Goal: Task Accomplishment & Management: Use online tool/utility

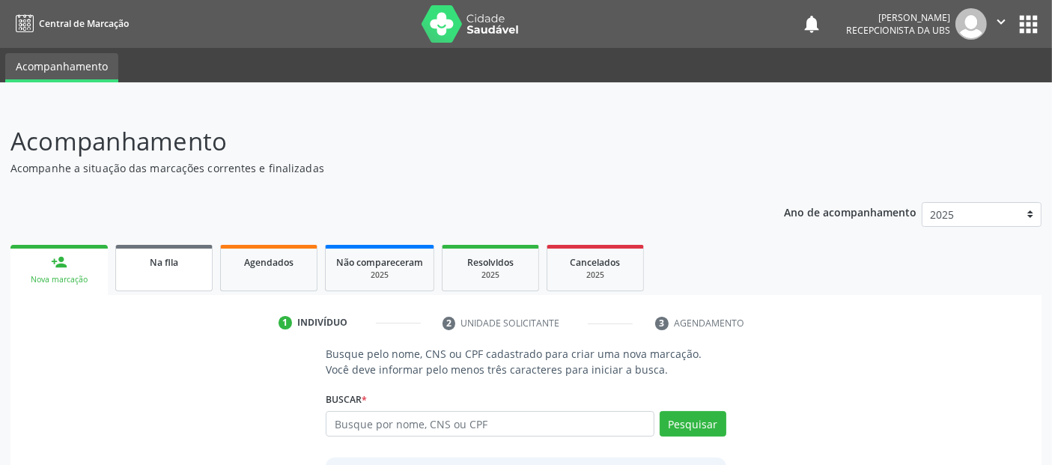
click at [177, 264] on span "Na fila" at bounding box center [164, 262] width 28 height 13
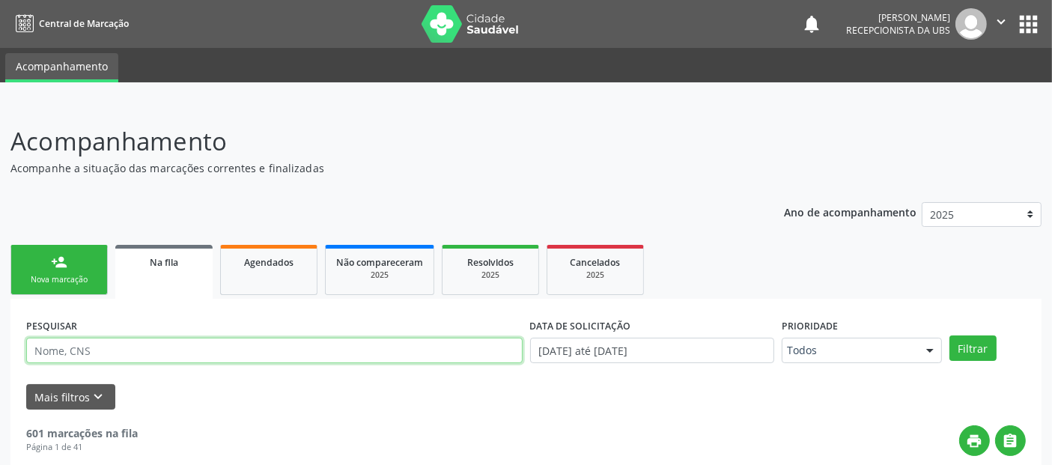
click at [204, 352] on input "text" at bounding box center [274, 350] width 496 height 25
type input "[PERSON_NAME]"
click at [949, 335] on button "Filtrar" at bounding box center [972, 347] width 47 height 25
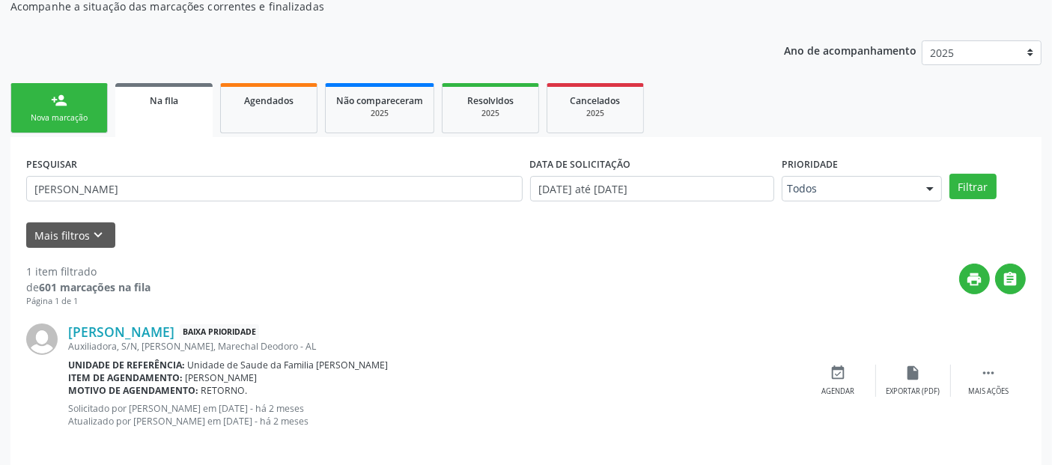
scroll to position [175, 0]
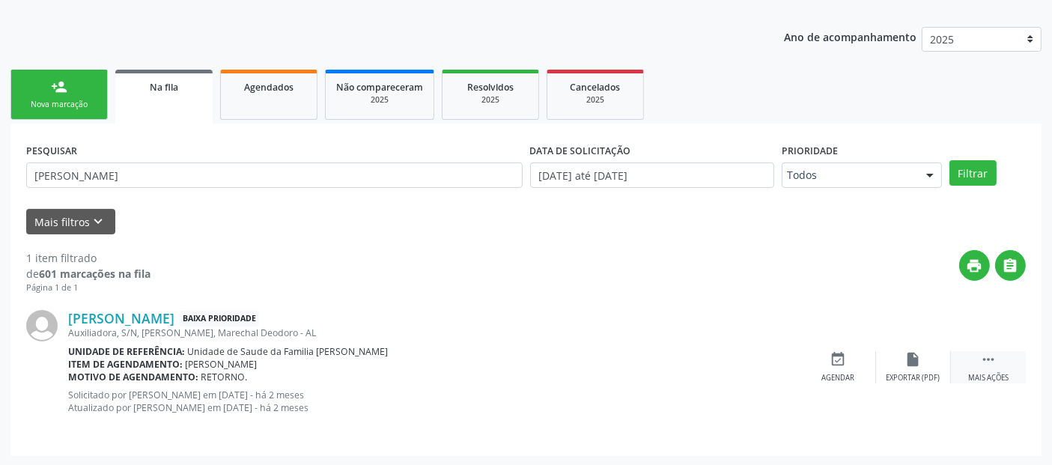
click at [977, 373] on div "Mais ações" at bounding box center [988, 378] width 40 height 10
click at [916, 351] on icon "edit" at bounding box center [913, 359] width 16 height 16
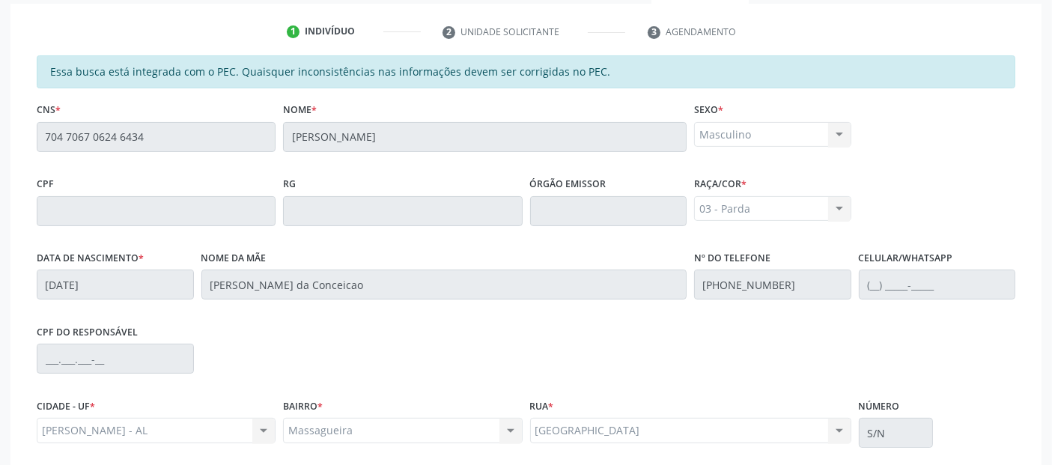
scroll to position [383, 0]
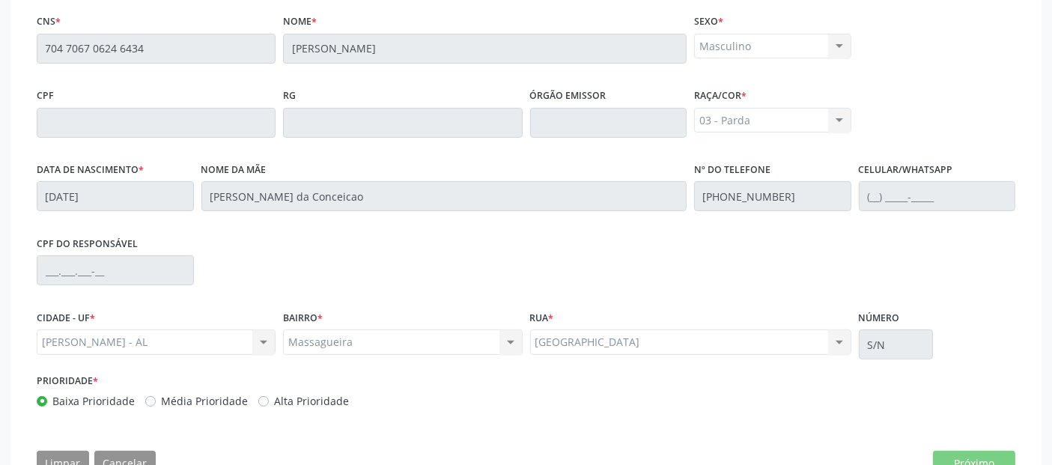
click at [164, 337] on div "[PERSON_NAME] - AL Marechal Deodoro - AL Nenhum resultado encontrado para: " " …" at bounding box center [156, 341] width 239 height 25
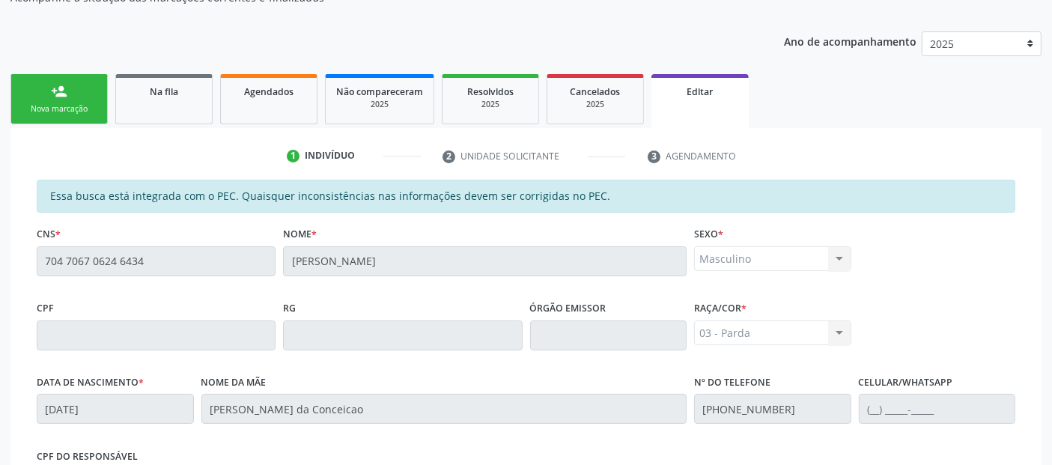
scroll to position [177, 0]
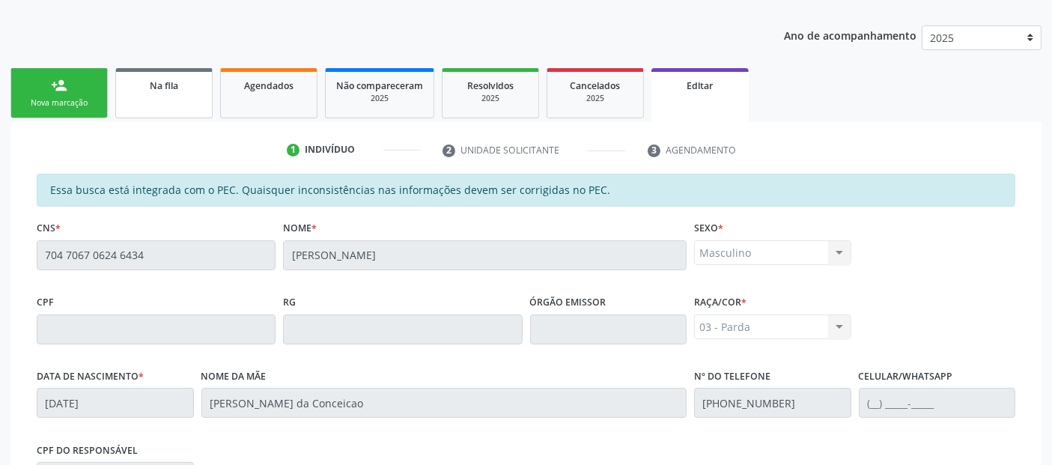
click at [177, 97] on link "Na fila" at bounding box center [163, 93] width 97 height 50
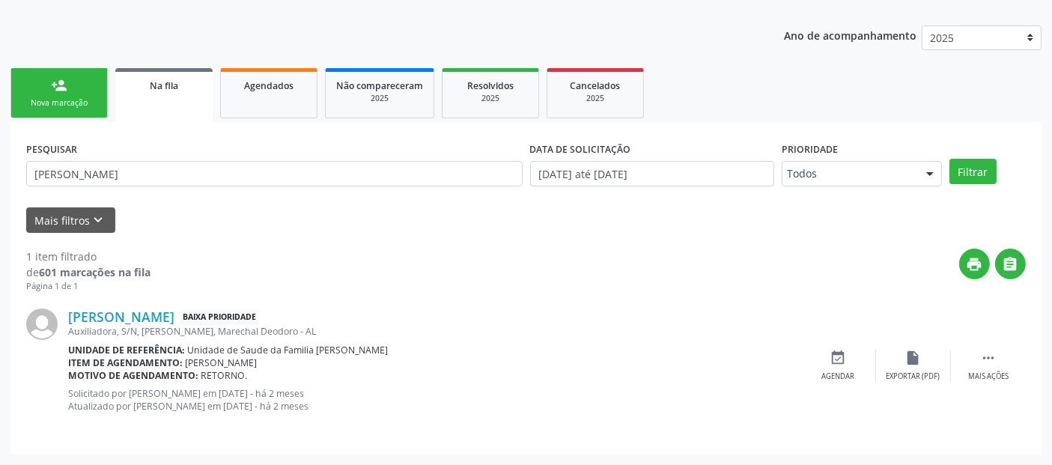
scroll to position [175, 0]
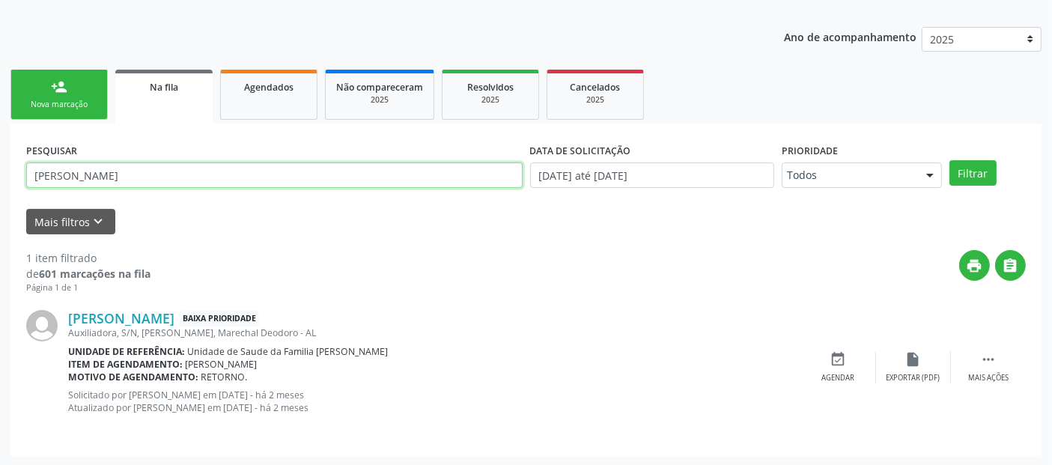
click at [174, 177] on input "[PERSON_NAME]" at bounding box center [274, 174] width 496 height 25
type input "[PERSON_NAME]"
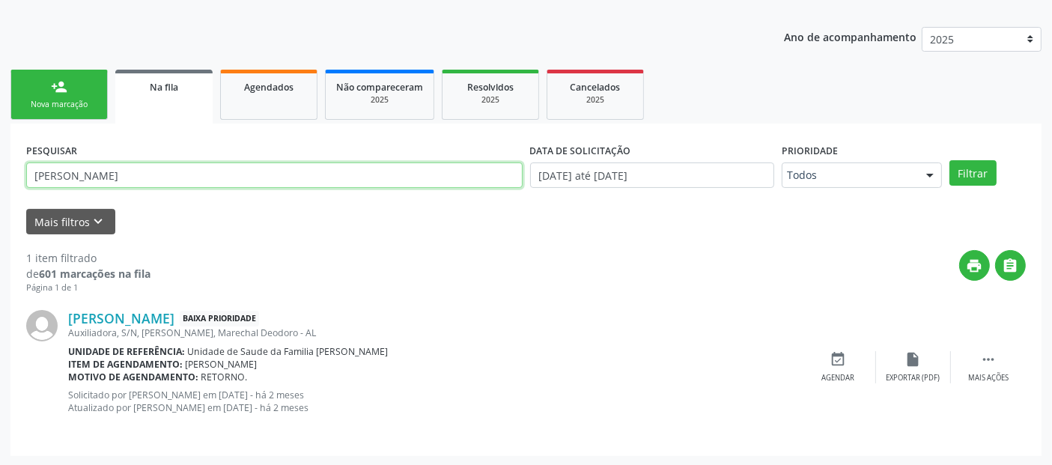
click at [949, 160] on button "Filtrar" at bounding box center [972, 172] width 47 height 25
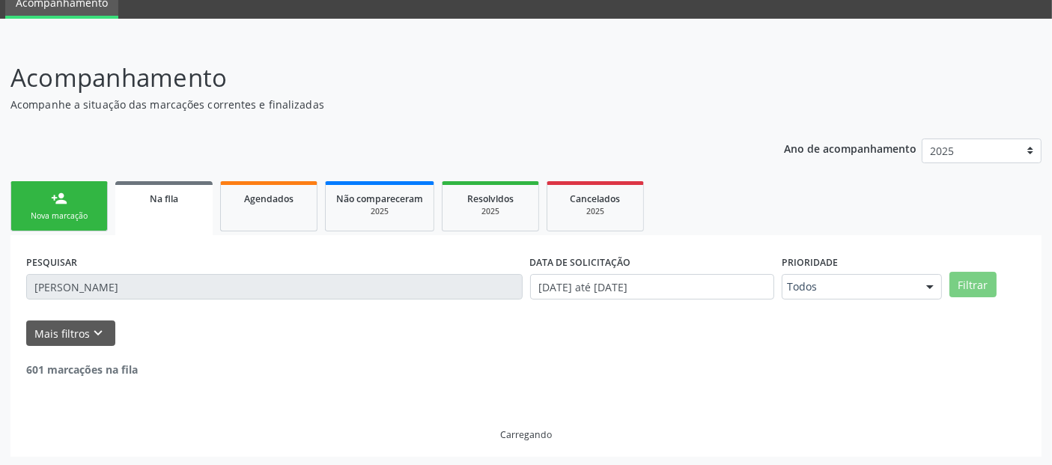
scroll to position [162, 0]
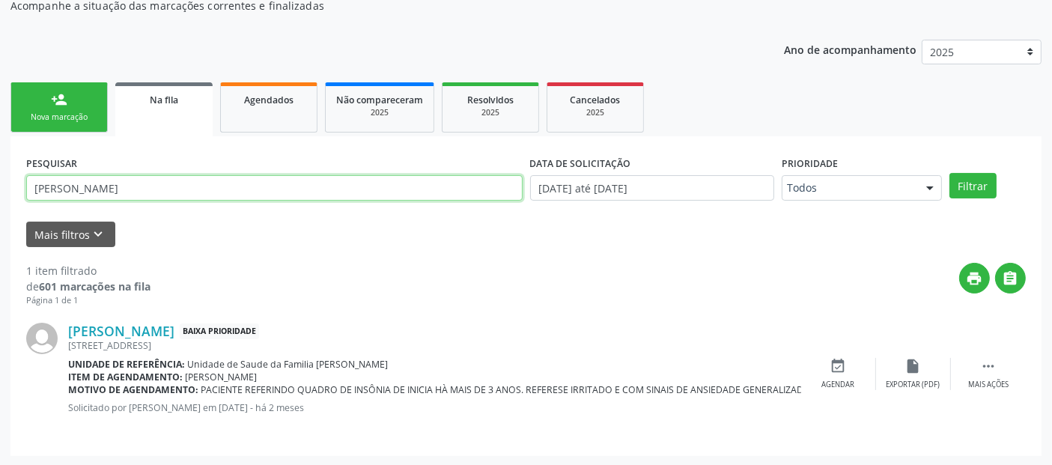
click at [174, 177] on input "[PERSON_NAME]" at bounding box center [274, 187] width 496 height 25
click at [949, 173] on button "Filtrar" at bounding box center [972, 185] width 47 height 25
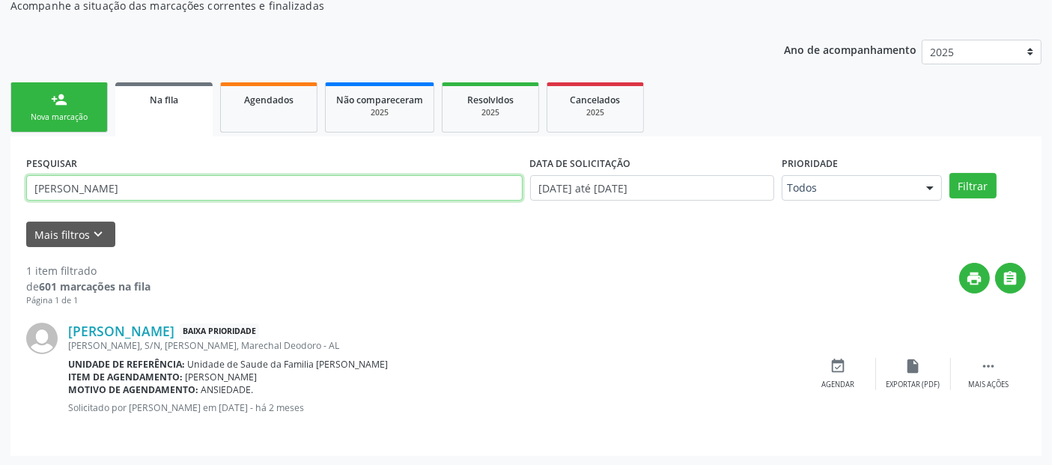
click at [121, 178] on input "[PERSON_NAME]" at bounding box center [274, 187] width 496 height 25
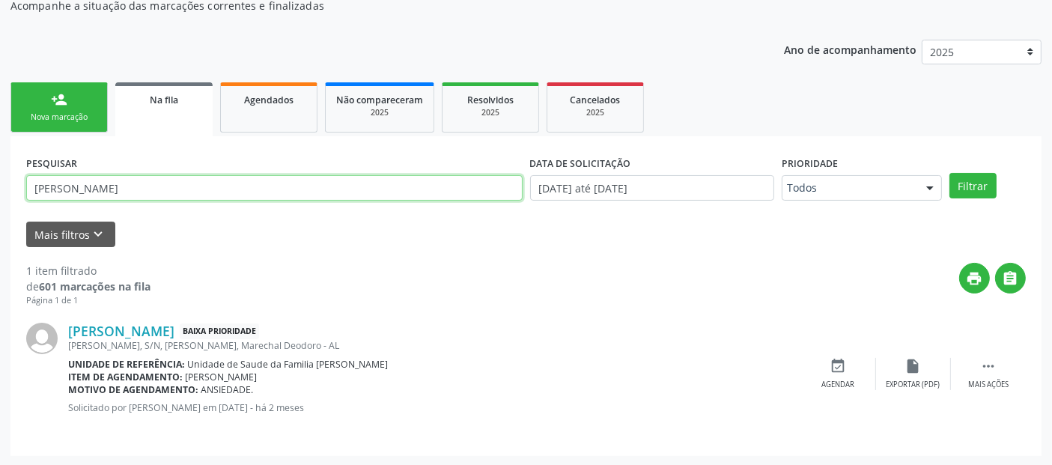
click at [949, 173] on button "Filtrar" at bounding box center [972, 185] width 47 height 25
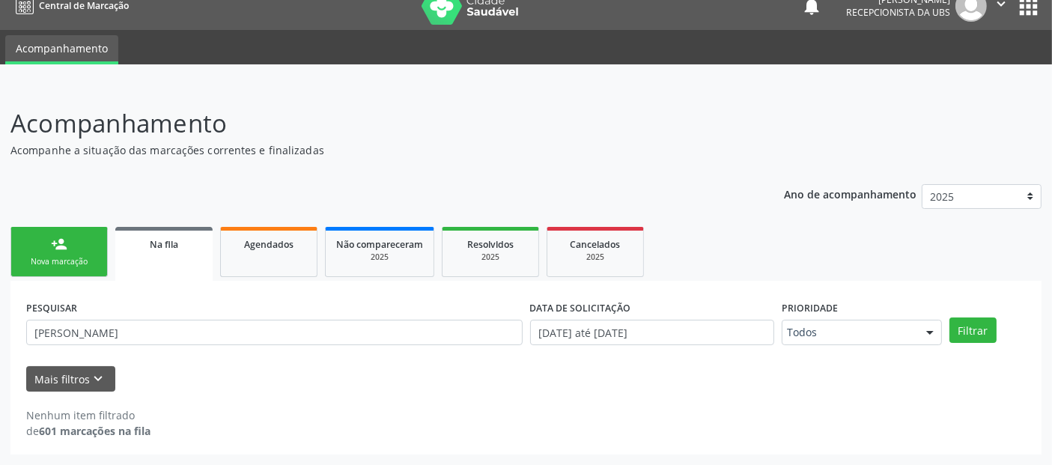
scroll to position [16, 0]
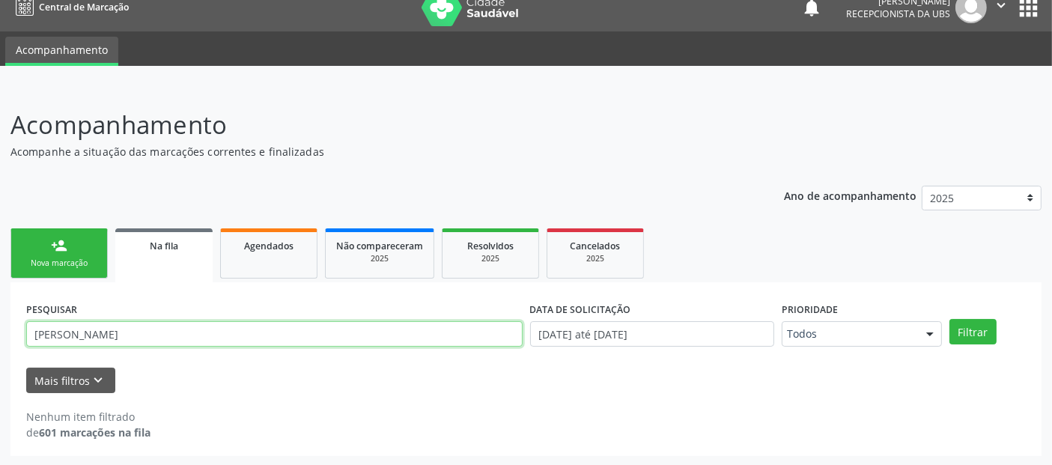
click at [139, 332] on input "[PERSON_NAME]" at bounding box center [274, 333] width 496 height 25
click at [949, 319] on button "Filtrar" at bounding box center [972, 331] width 47 height 25
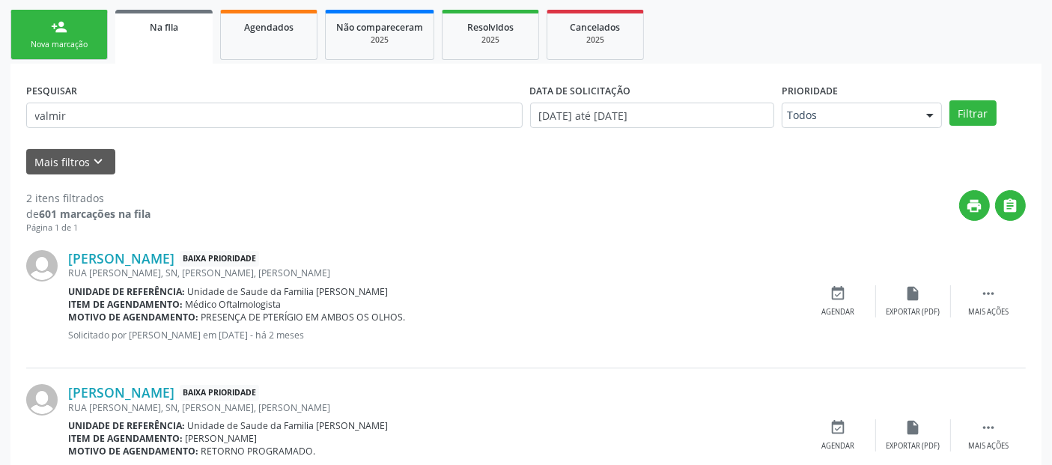
scroll to position [0, 0]
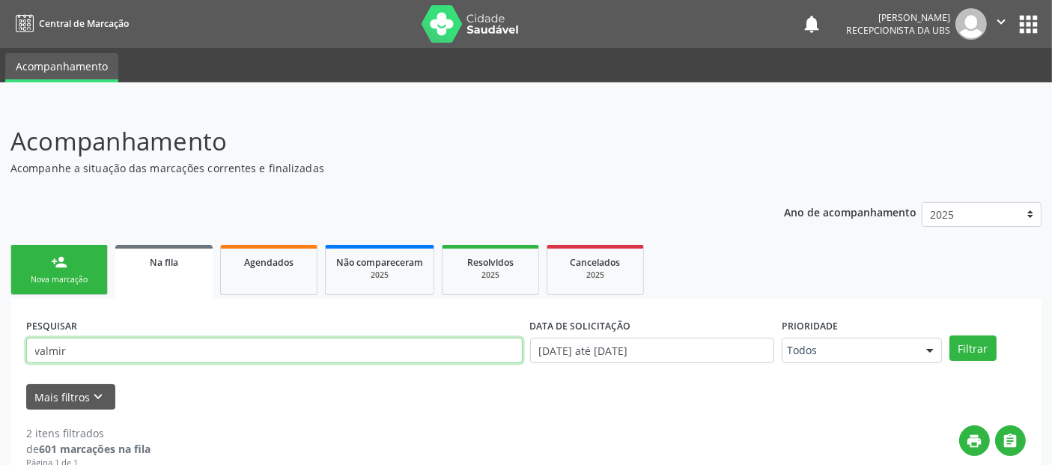
click at [122, 356] on input "valmir" at bounding box center [274, 350] width 496 height 25
type input "[PERSON_NAME]"
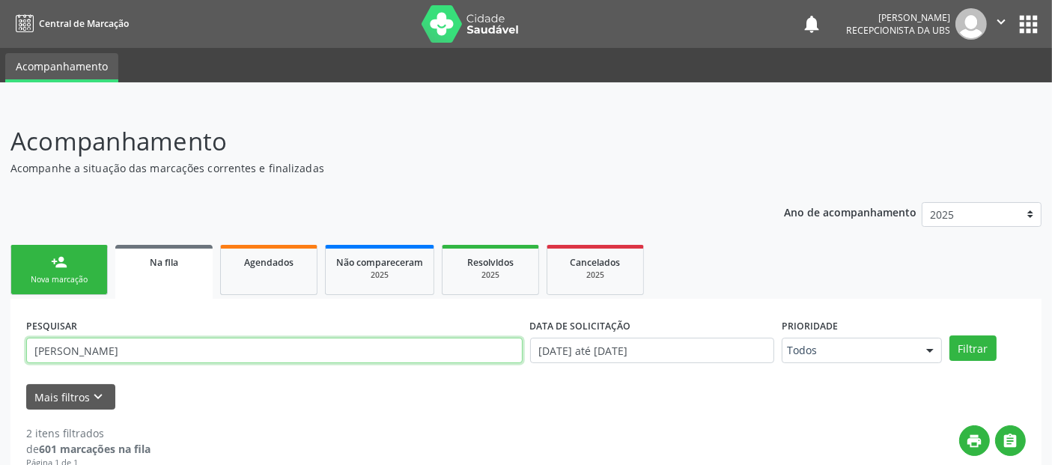
click at [949, 335] on button "Filtrar" at bounding box center [972, 347] width 47 height 25
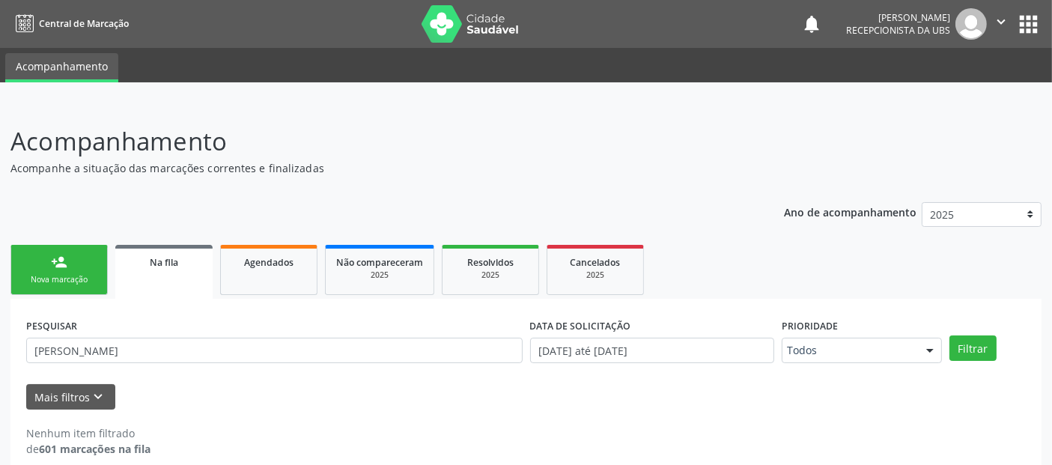
scroll to position [16, 0]
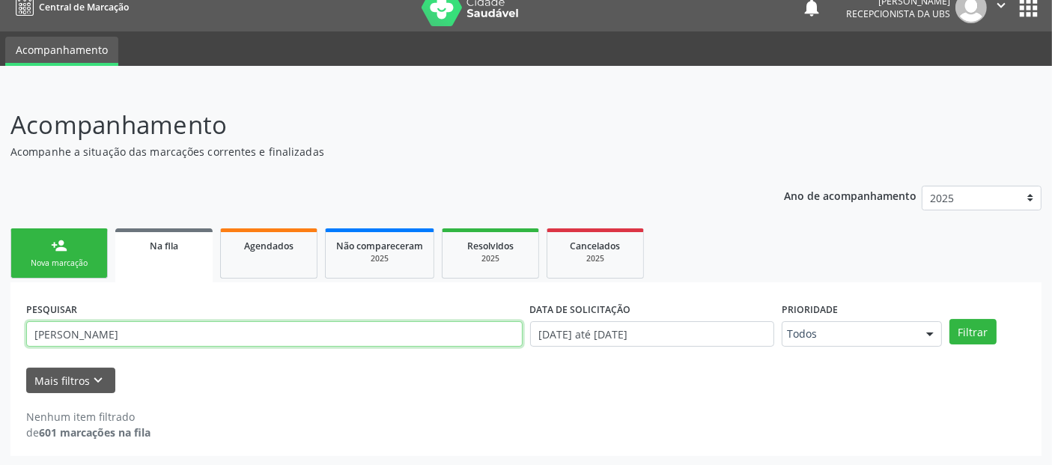
click at [113, 333] on input "[PERSON_NAME]" at bounding box center [274, 333] width 496 height 25
click at [949, 319] on button "Filtrar" at bounding box center [972, 331] width 47 height 25
click at [261, 254] on link "Agendados" at bounding box center [268, 253] width 97 height 50
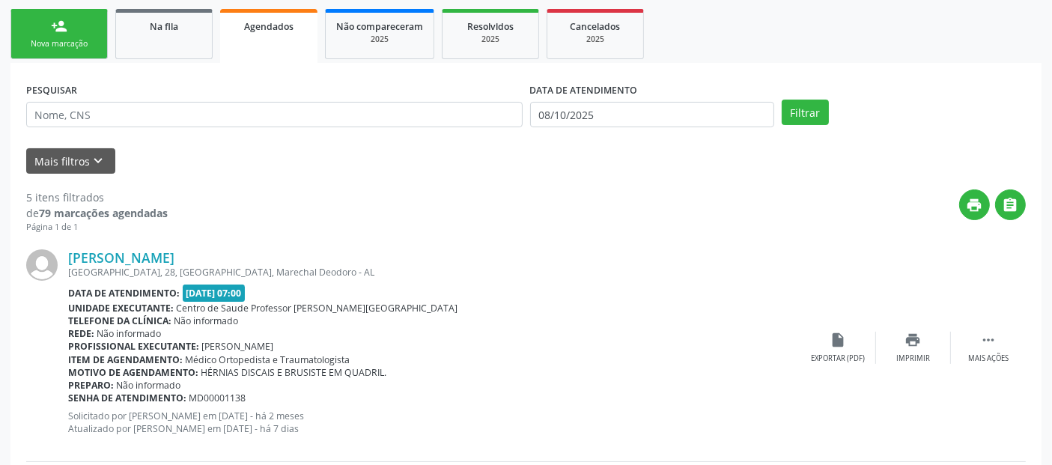
scroll to position [232, 0]
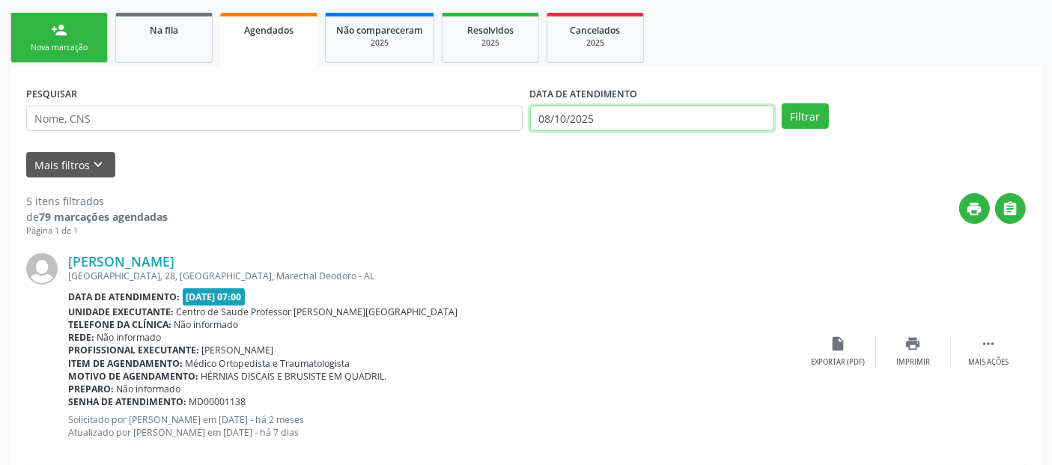
click at [737, 110] on input "08/10/2025" at bounding box center [652, 118] width 244 height 25
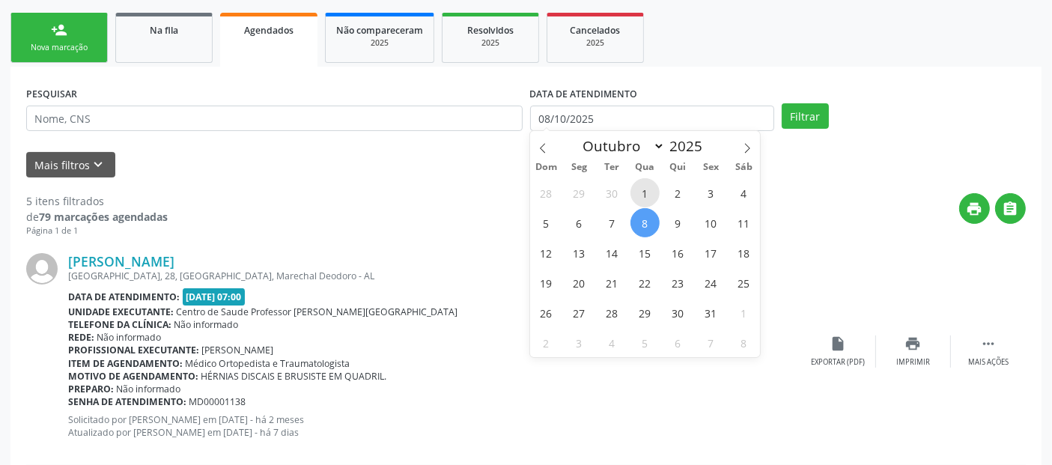
click at [642, 183] on span "1" at bounding box center [644, 192] width 29 height 29
type input "[DATE]"
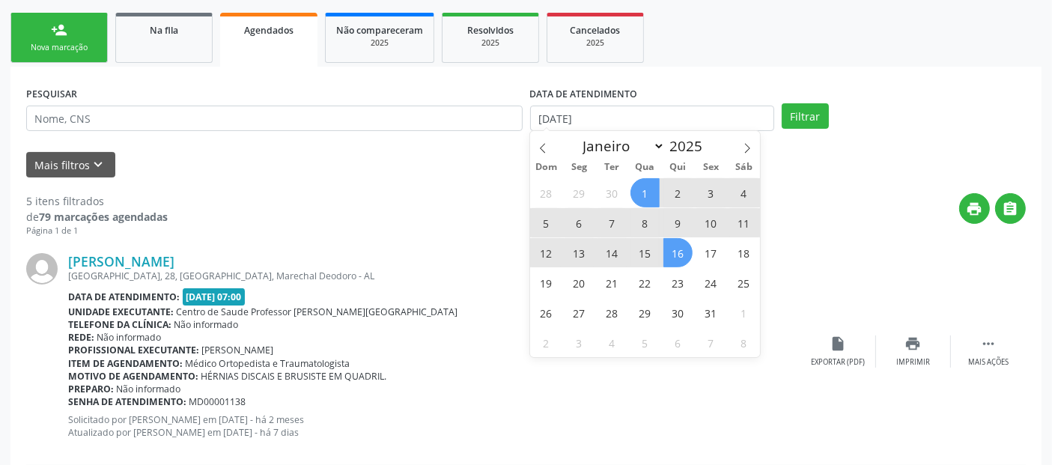
click at [678, 248] on span "16" at bounding box center [677, 252] width 29 height 29
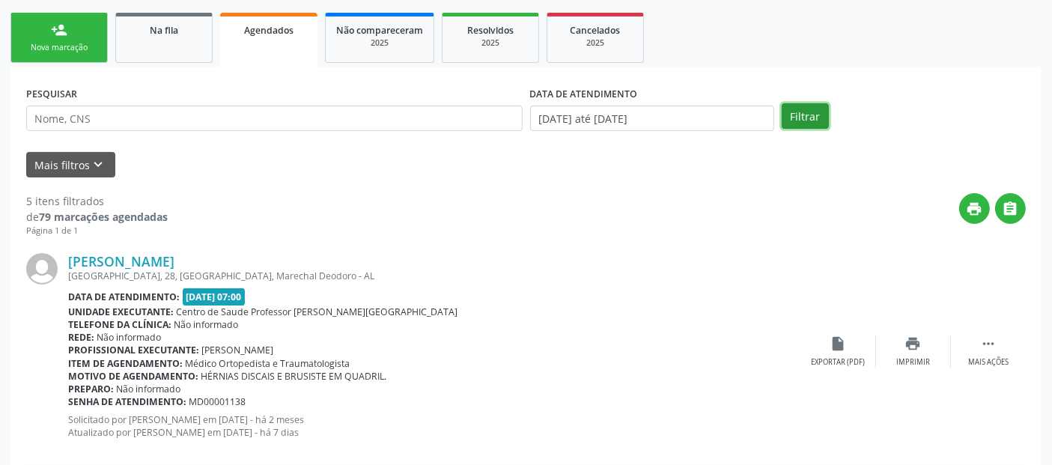
click at [794, 113] on button "Filtrar" at bounding box center [805, 115] width 47 height 25
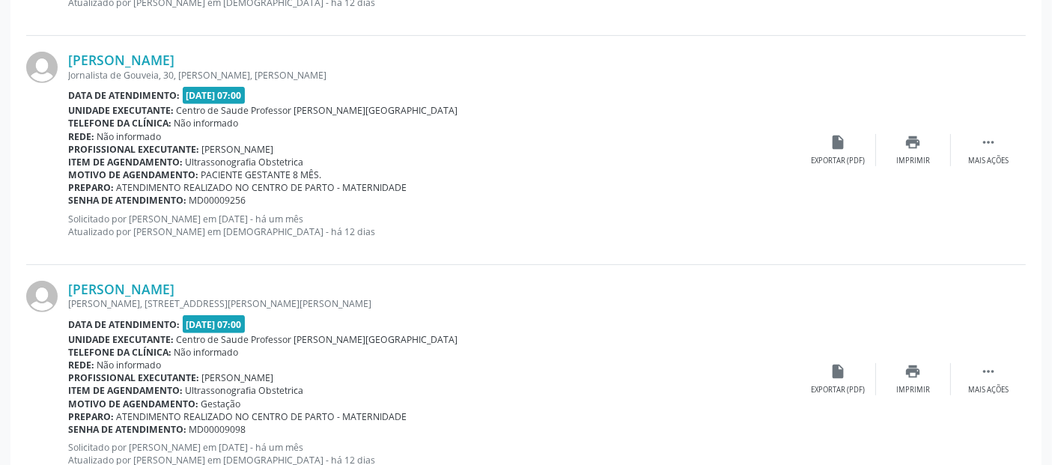
scroll to position [255, 0]
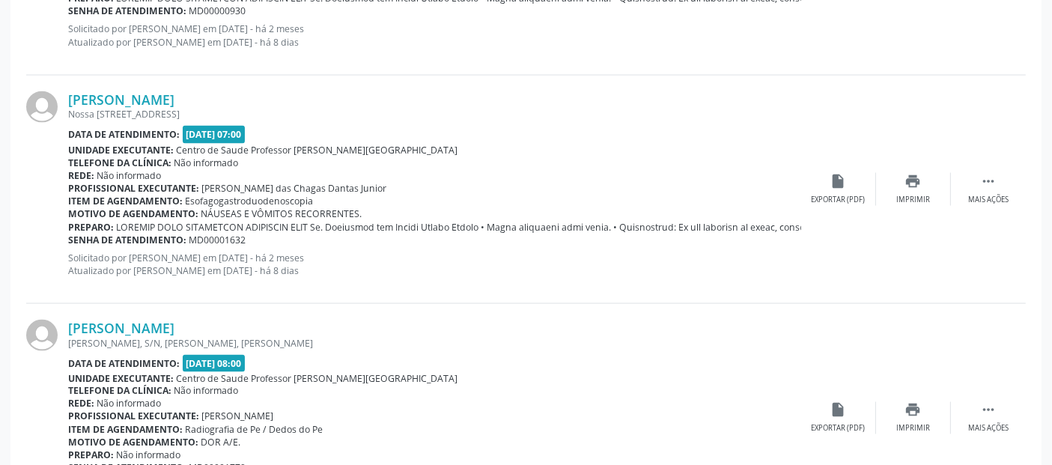
drag, startPoint x: 1053, startPoint y: 105, endPoint x: 1064, endPoint y: 18, distance: 87.6
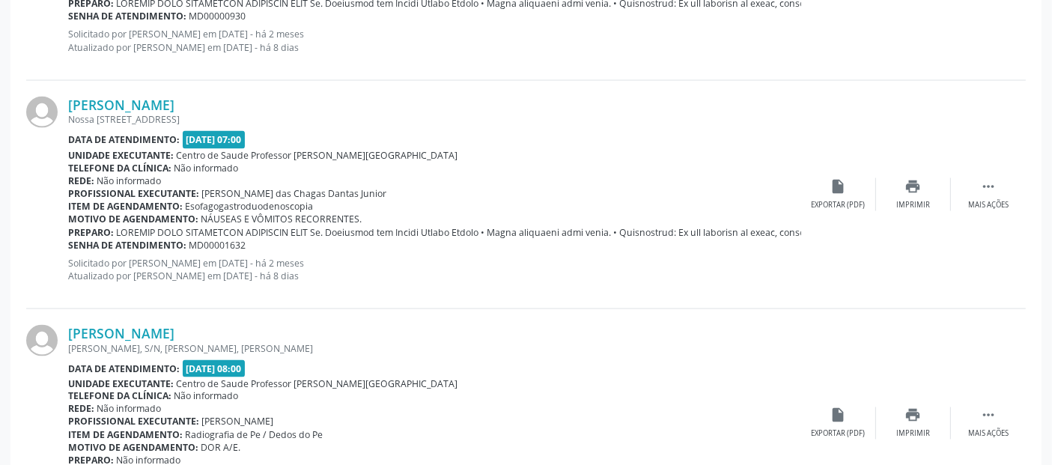
scroll to position [2419, 0]
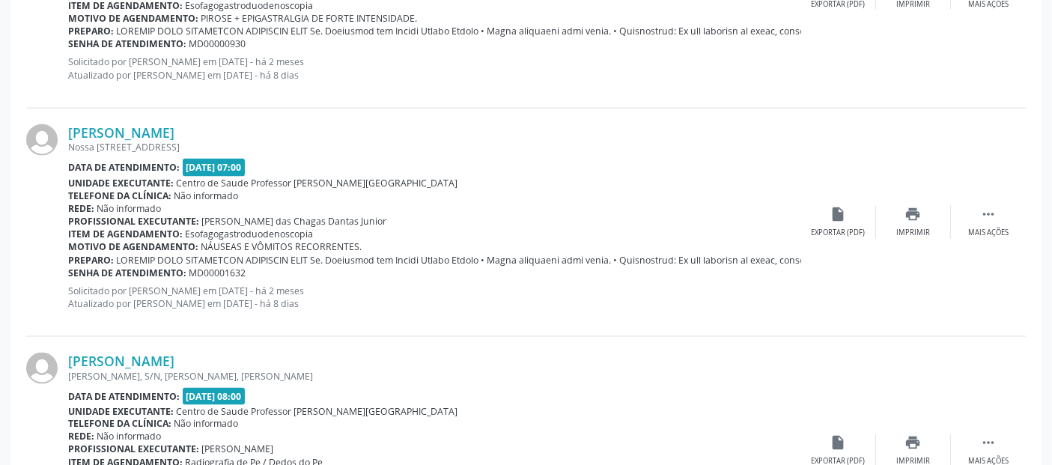
click at [1007, 109] on div "[PERSON_NAME] [STREET_ADDRESS] Data de atendimento: [DATE] 07:00 Unidade execut…" at bounding box center [525, 223] width 999 height 228
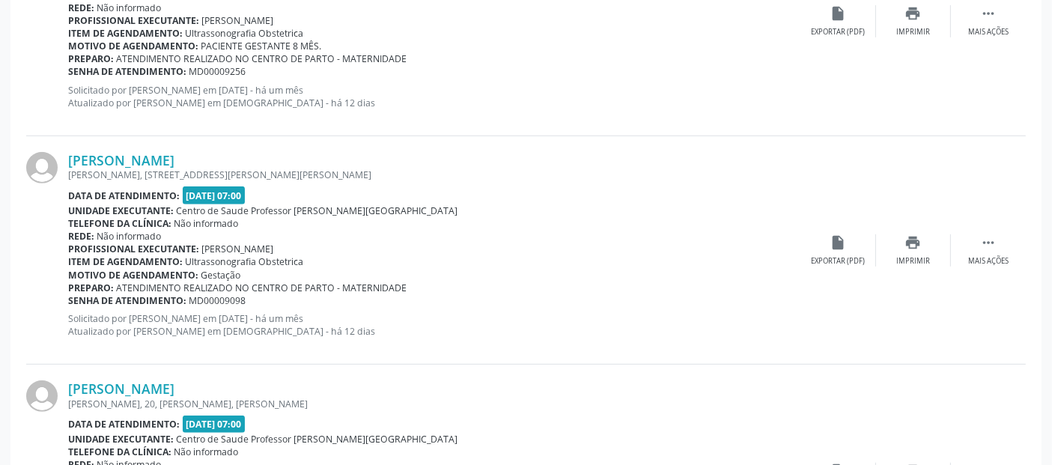
scroll to position [0, 0]
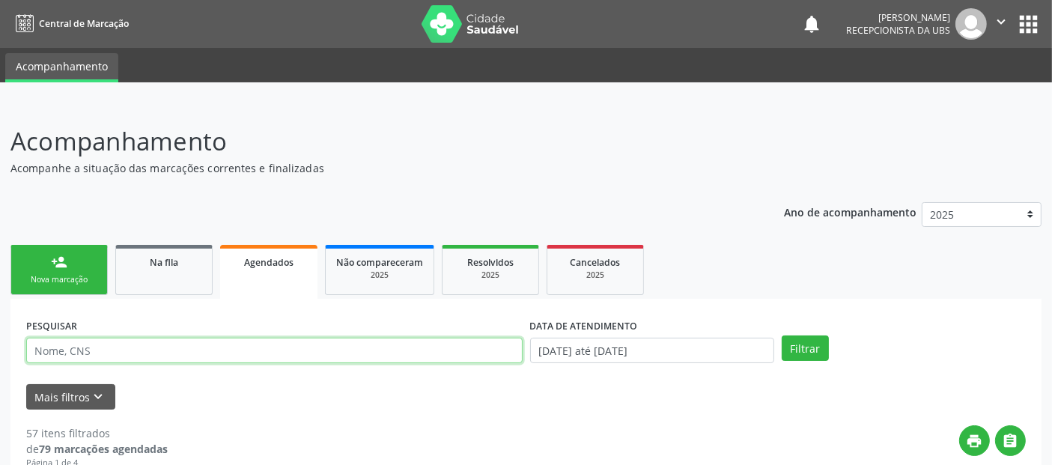
click at [43, 347] on input "text" at bounding box center [274, 350] width 496 height 25
type input "[PERSON_NAME]"
click at [782, 335] on button "Filtrar" at bounding box center [805, 347] width 47 height 25
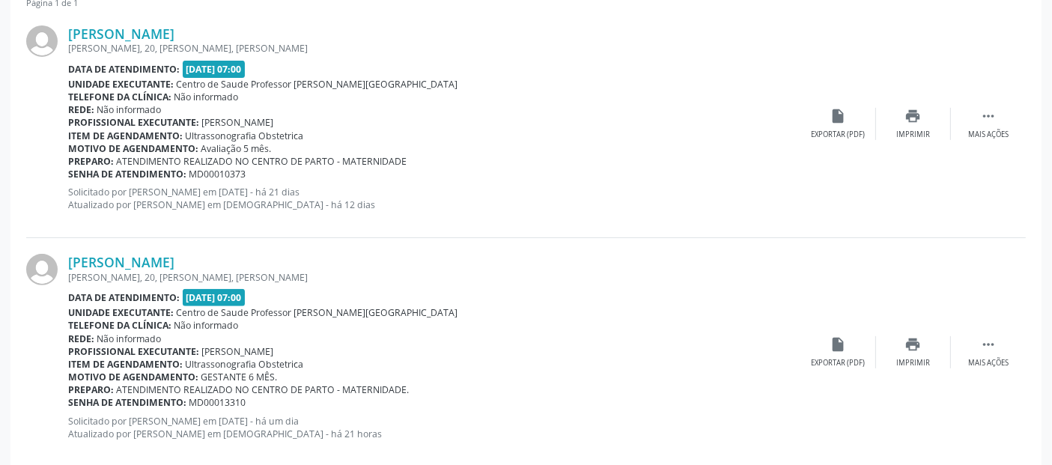
scroll to position [462, 0]
